Goal: Complete application form

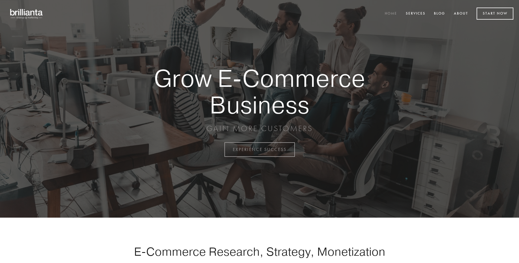
scroll to position [1471, 0]
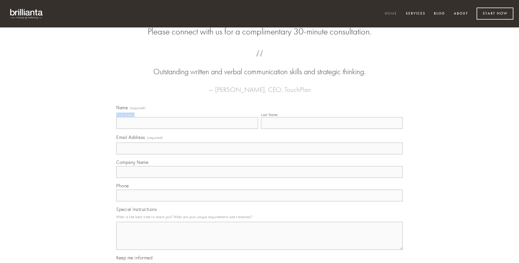
type input "[PERSON_NAME]"
click at [331, 129] on input "Last Name" at bounding box center [332, 123] width 142 height 12
type input "[PERSON_NAME]"
click at [259, 155] on input "Email Address (required)" at bounding box center [259, 149] width 286 height 12
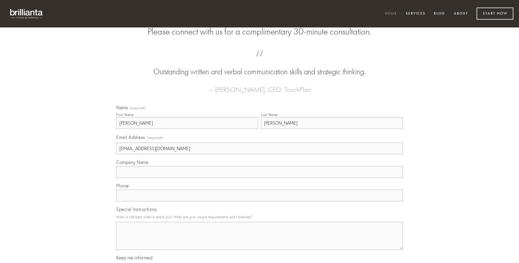
type input "[EMAIL_ADDRESS][DOMAIN_NAME]"
click at [259, 178] on input "Company Name" at bounding box center [259, 172] width 286 height 12
type input "summa"
click at [259, 202] on input "text" at bounding box center [259, 196] width 286 height 12
click at [259, 241] on textarea "Special Instructions" at bounding box center [259, 236] width 286 height 28
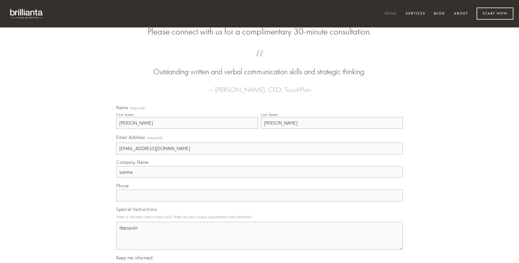
type textarea "depopulo"
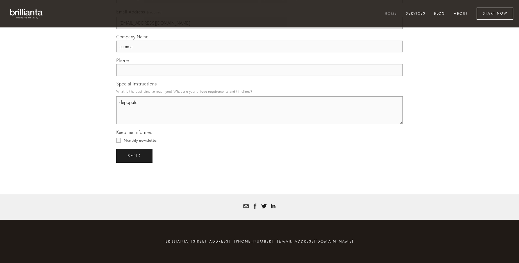
click at [135, 156] on span "send" at bounding box center [134, 155] width 14 height 5
